Goal: Information Seeking & Learning: Learn about a topic

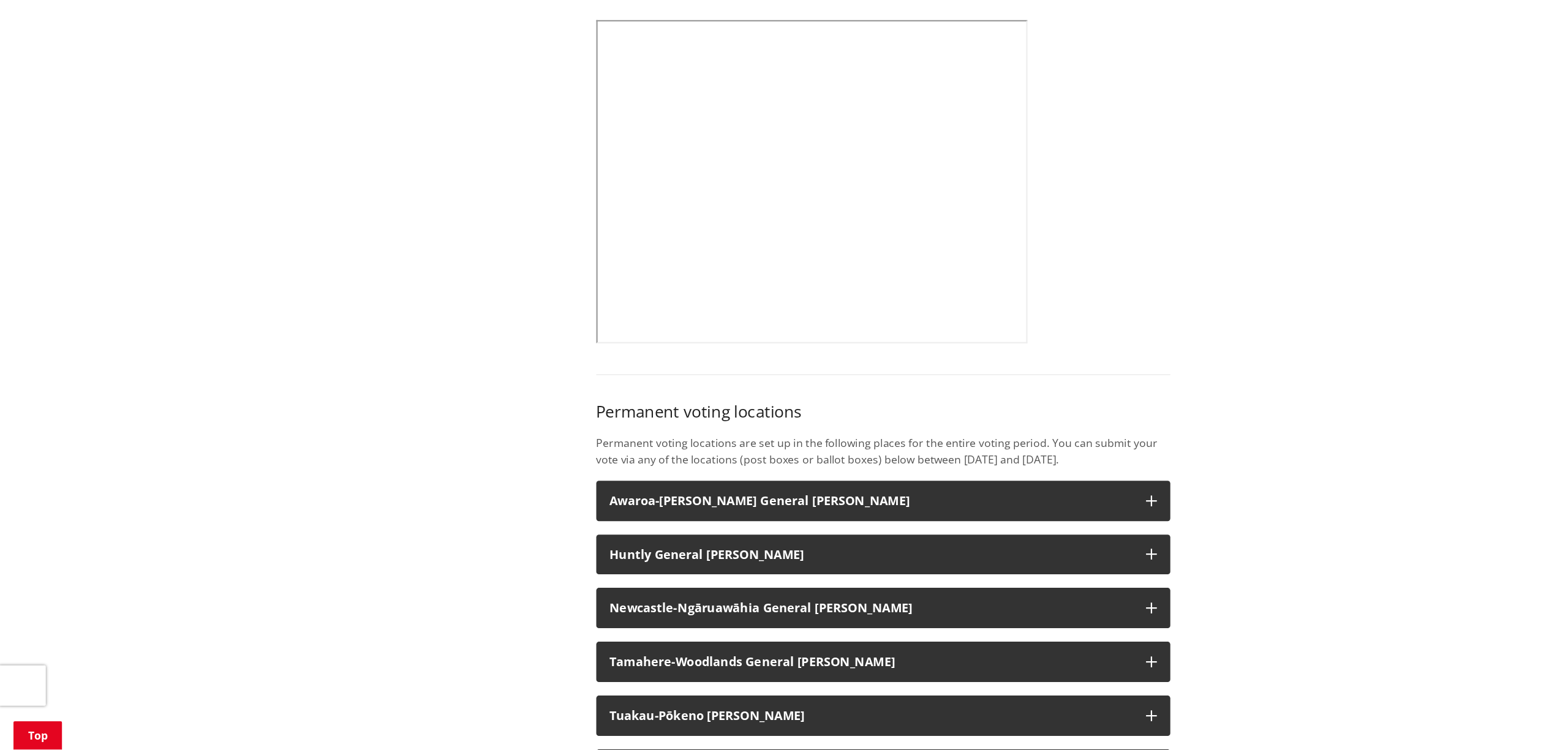
scroll to position [624, 0]
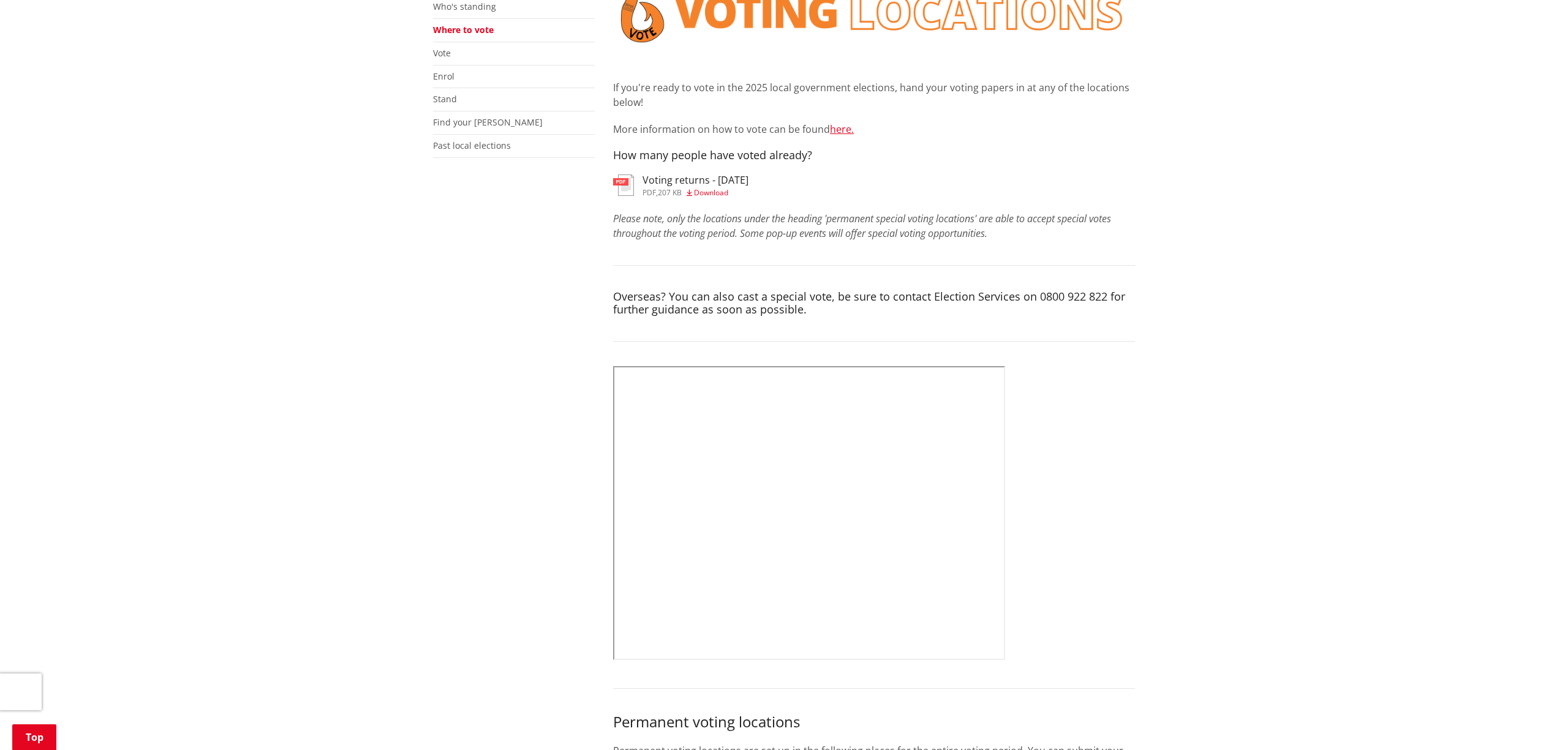
scroll to position [0, 0]
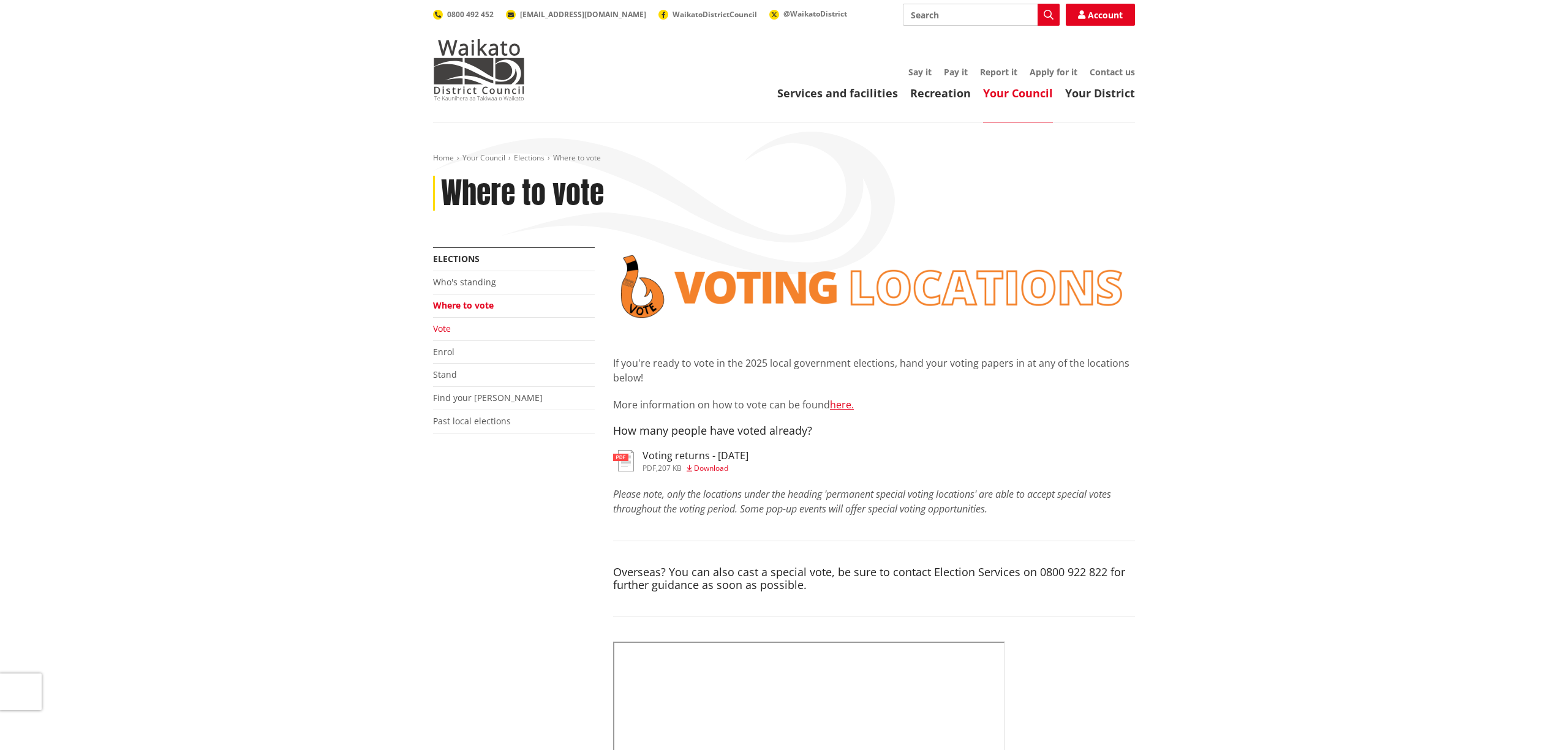
click at [448, 329] on link "Vote" at bounding box center [442, 329] width 18 height 12
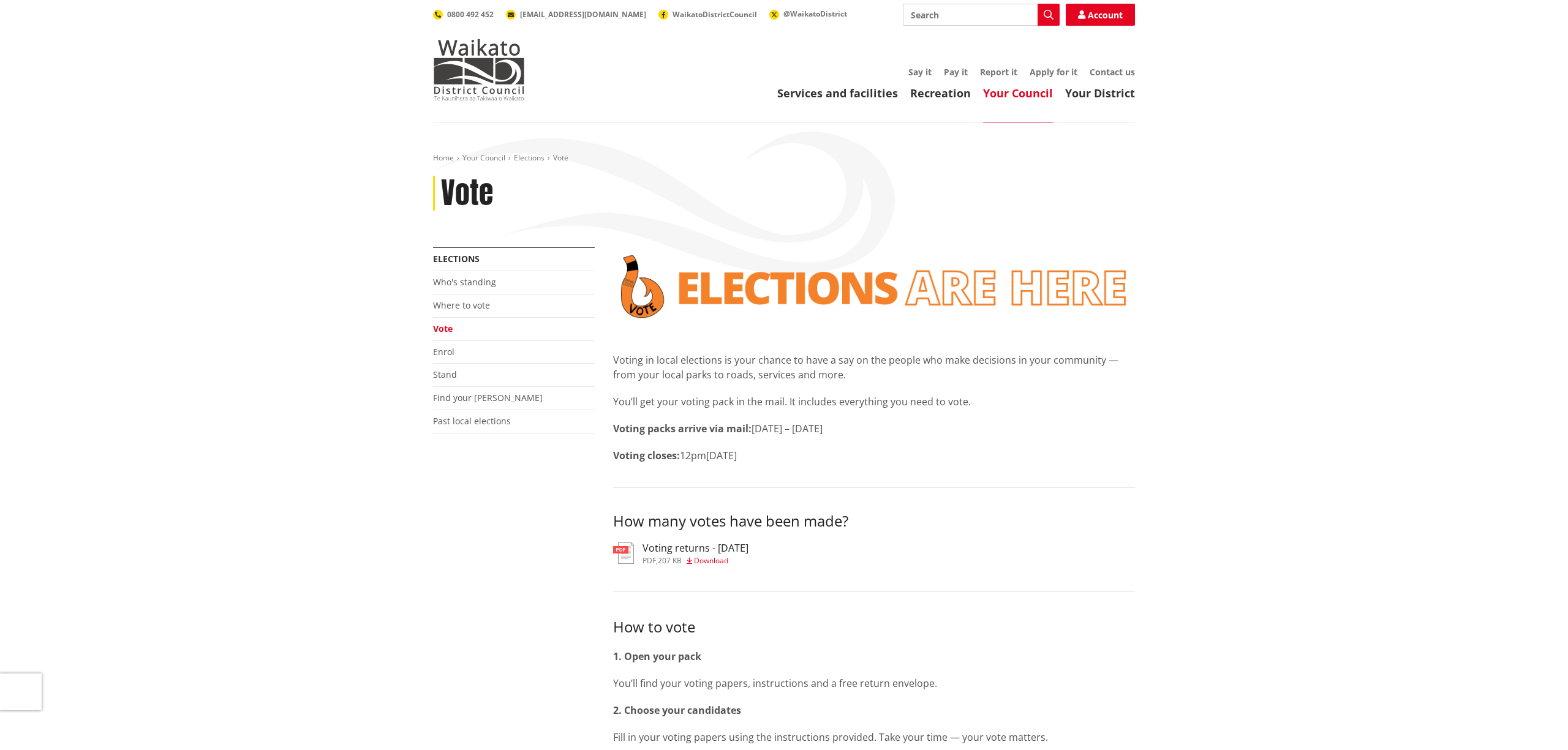
drag, startPoint x: 724, startPoint y: 458, endPoint x: 895, endPoint y: 457, distance: 171.0
click at [895, 457] on p "Voting closes: 12pm, Saturday 11 October 2025" at bounding box center [874, 455] width 522 height 15
click at [896, 457] on p "Voting closes: 12pm, Saturday 11 October 2025" at bounding box center [874, 455] width 522 height 15
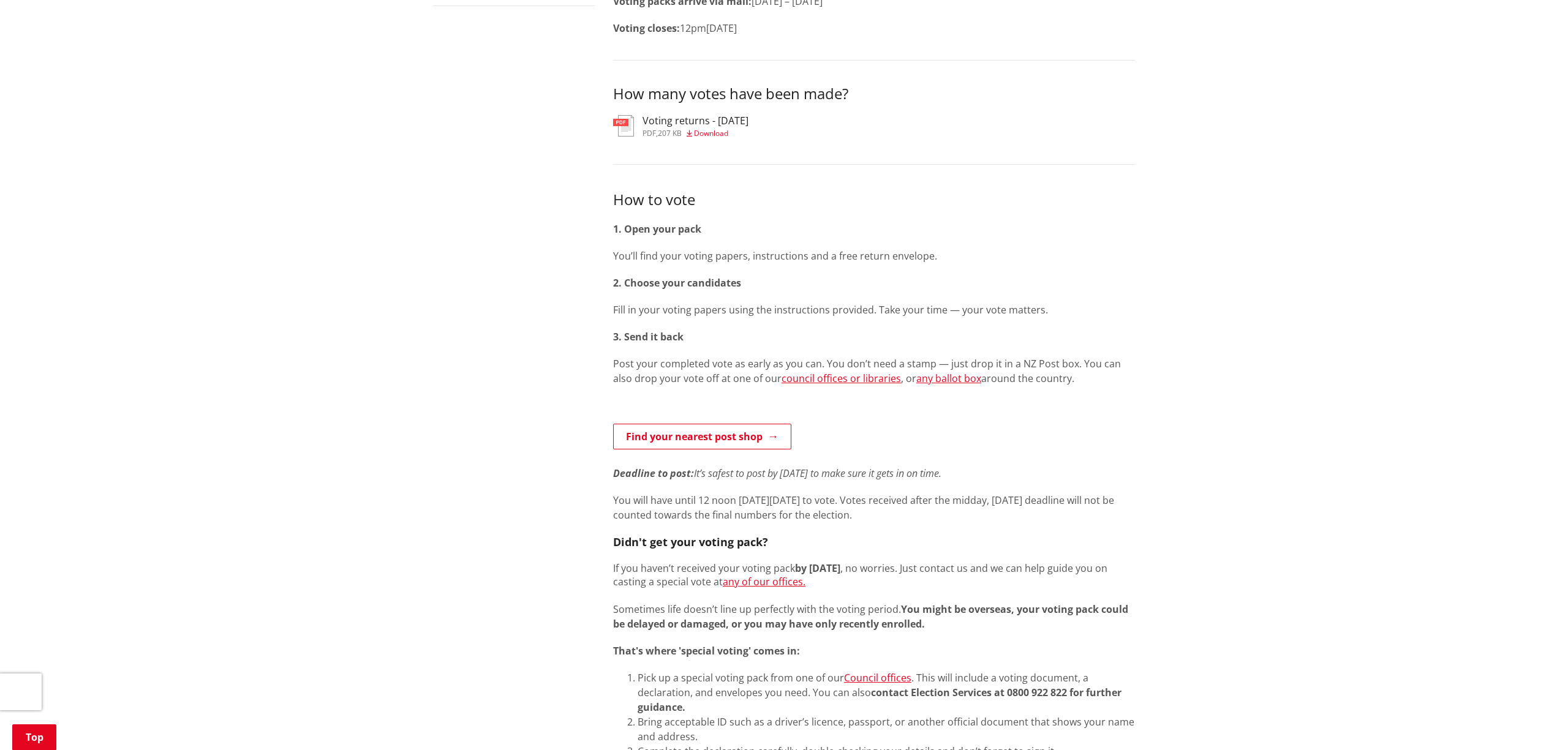
scroll to position [431, 0]
